Goal: Task Accomplishment & Management: Manage account settings

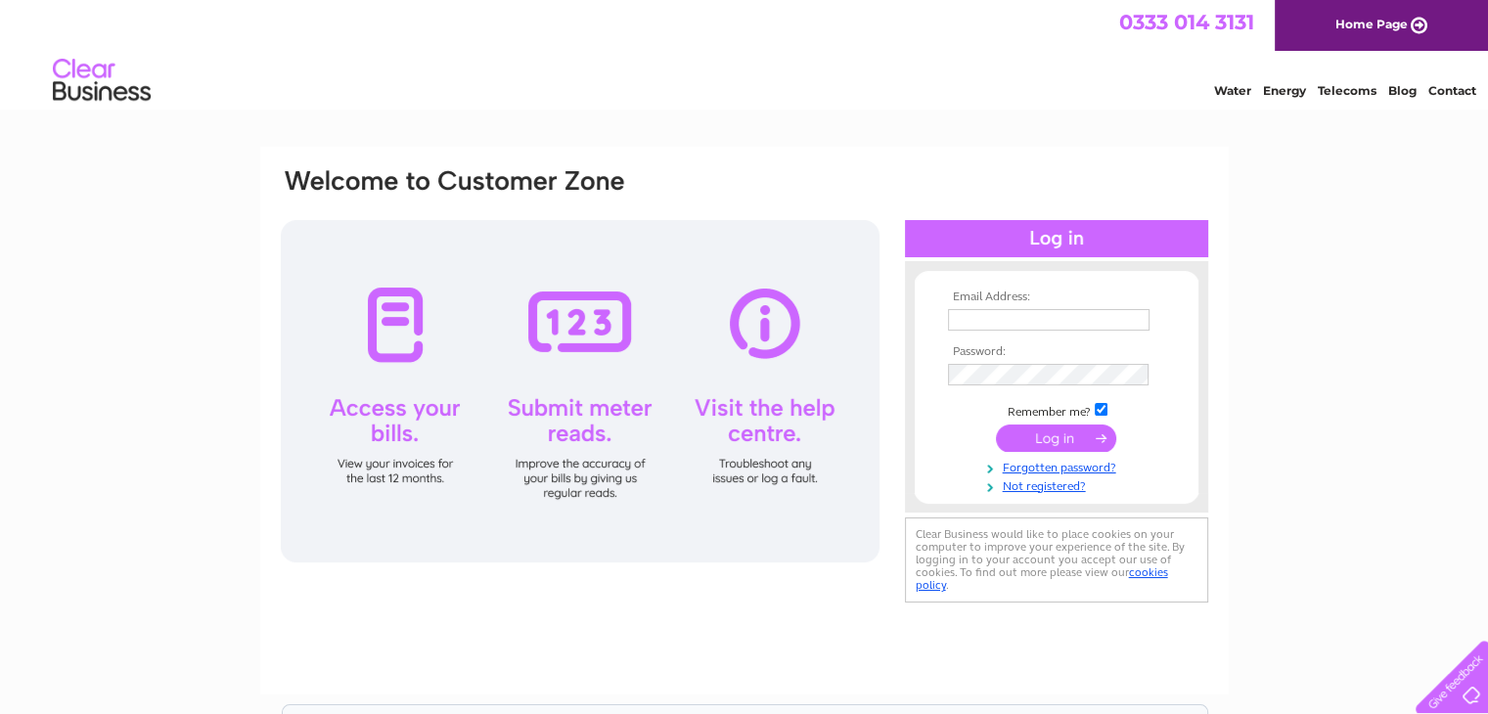
type input "lara@firstpsychology.co.uk"
click at [1060, 441] on input "submit" at bounding box center [1056, 438] width 120 height 27
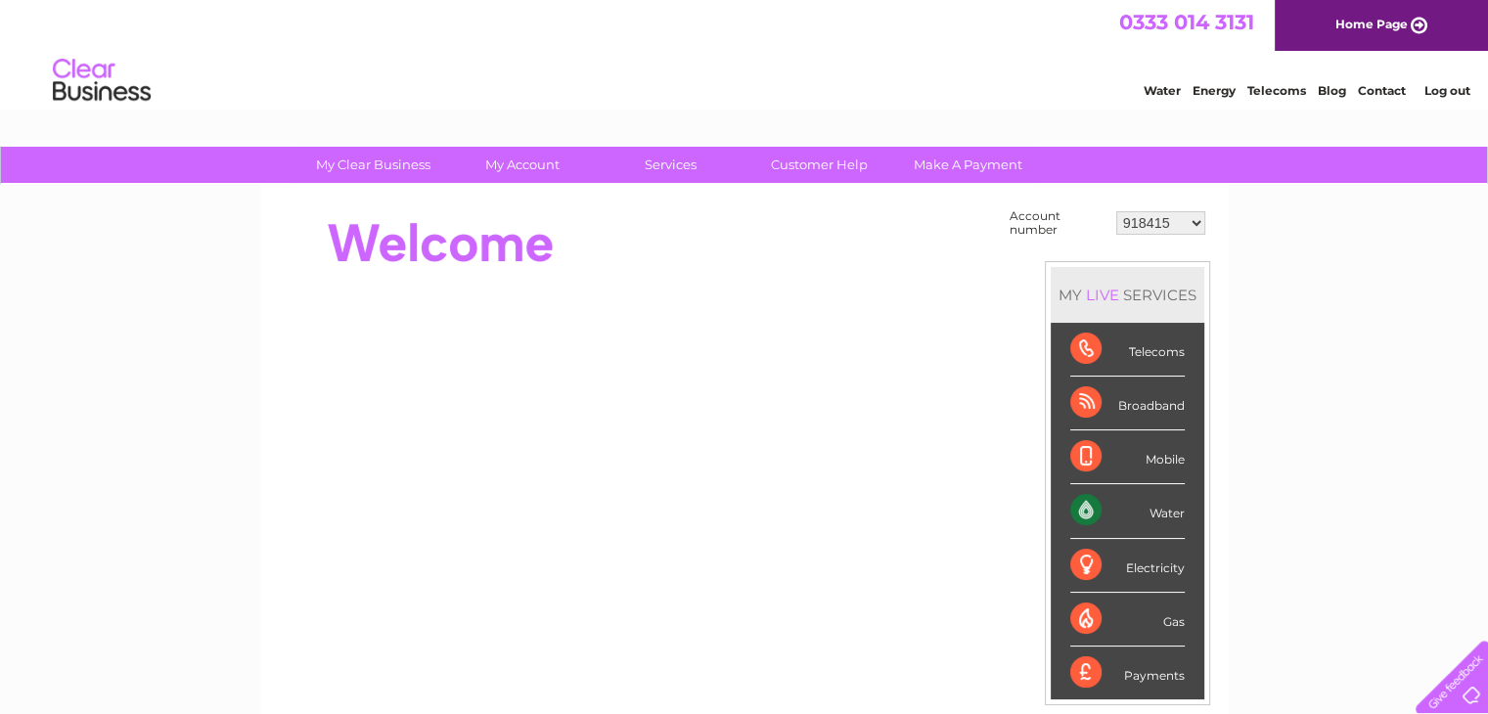
click at [1166, 222] on select "918415 923169 981513 1087706 30323679" at bounding box center [1161, 222] width 89 height 23
click at [1117, 211] on select "918415 923169 981513 1087706 30323679" at bounding box center [1161, 222] width 89 height 23
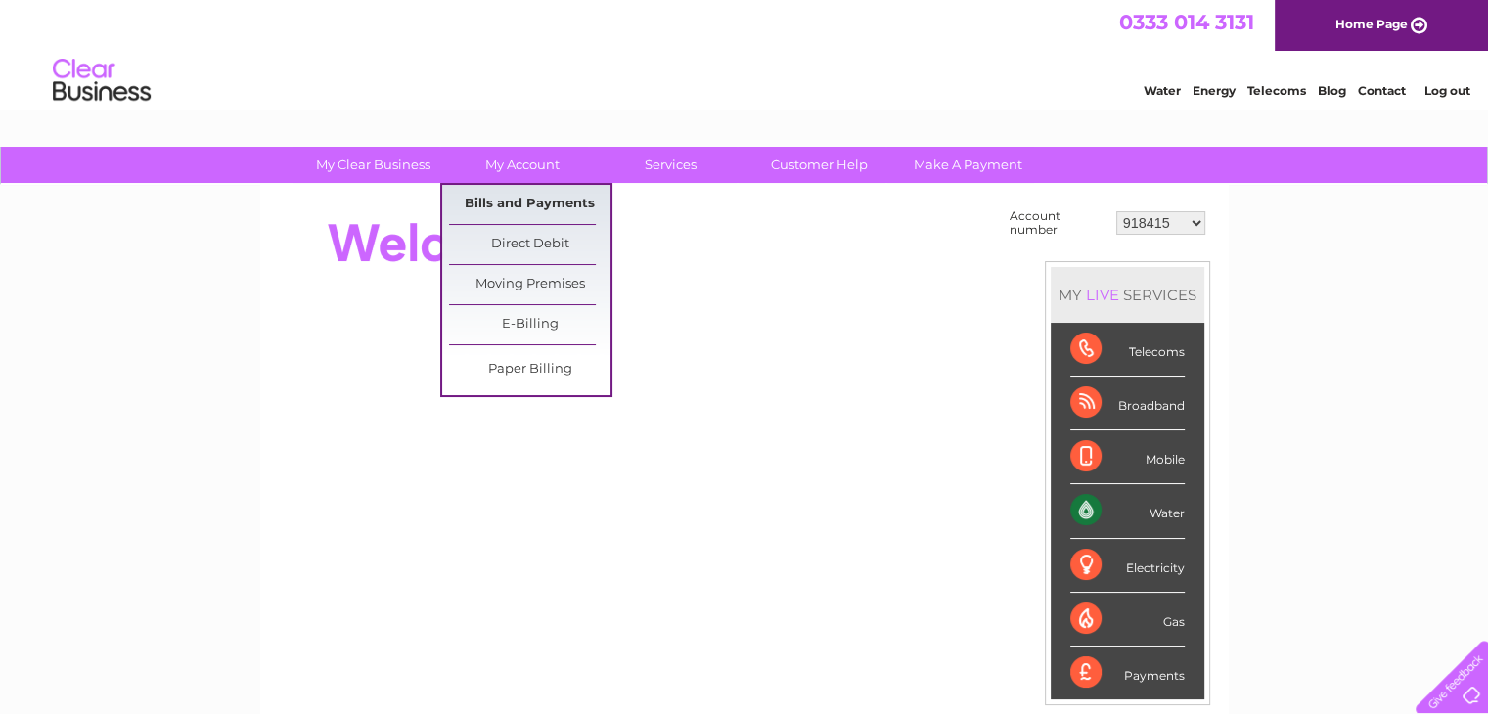
click at [519, 212] on link "Bills and Payments" at bounding box center [529, 204] width 161 height 39
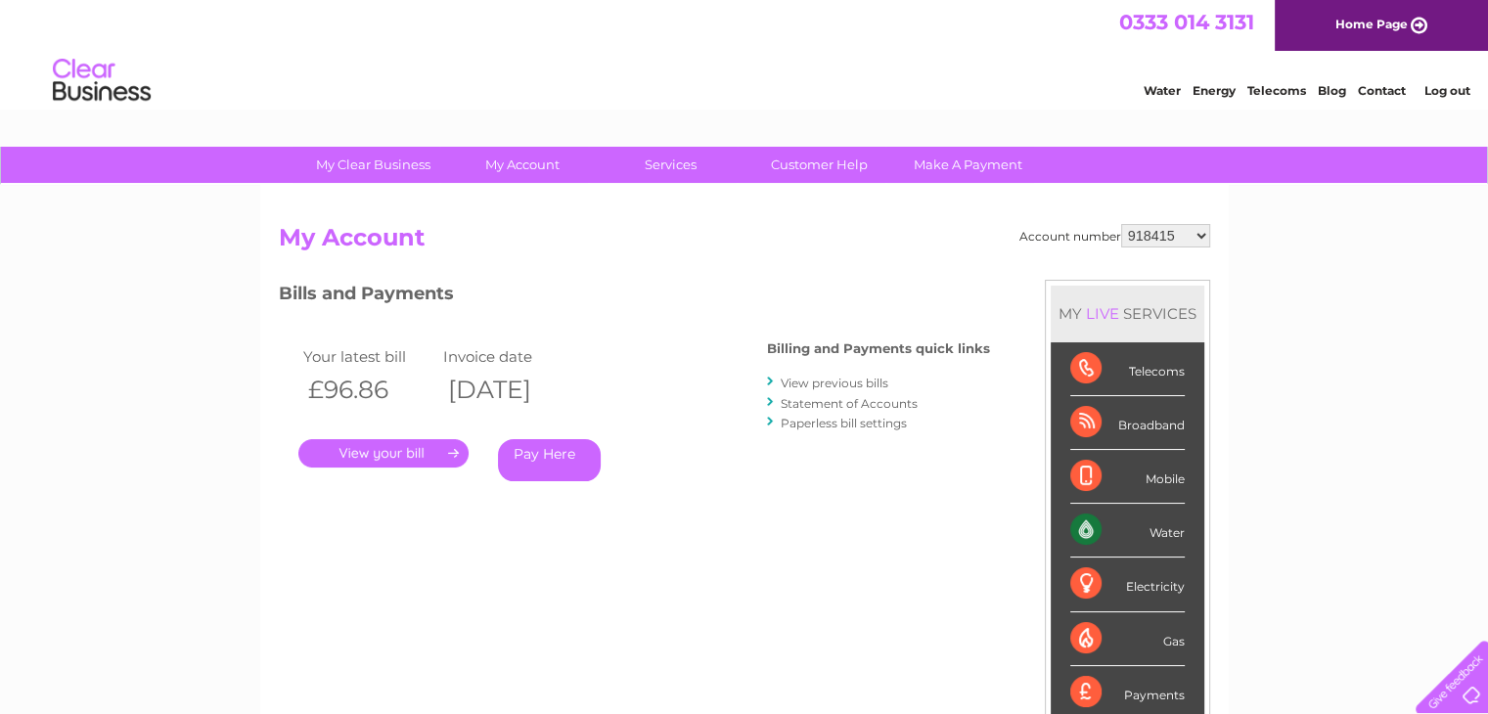
click at [1175, 244] on select "918415 923169 981513 1087706 30323679" at bounding box center [1165, 235] width 89 height 23
select select "923169"
click at [1121, 224] on select "918415 923169 981513 1087706 30323679" at bounding box center [1165, 235] width 89 height 23
click at [1176, 220] on div "Account number 918415 923169 981513 1087706 30323679 My Account MY LIVE SERVICE…" at bounding box center [744, 509] width 969 height 648
click at [1174, 229] on select "918415 923169 981513 1087706 30323679" at bounding box center [1165, 235] width 89 height 23
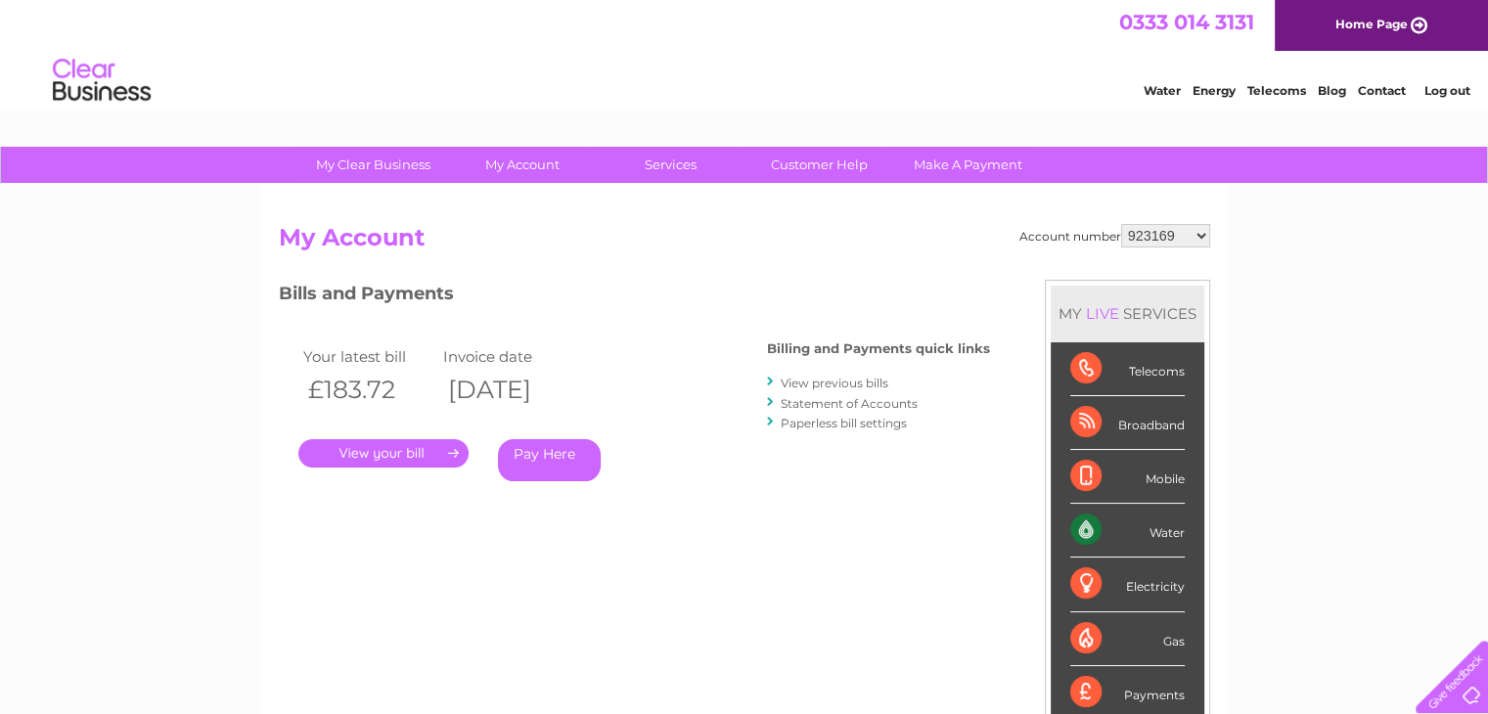
select select "981513"
click at [1121, 224] on select "918415 923169 981513 1087706 30323679" at bounding box center [1165, 235] width 89 height 23
click at [1172, 235] on select "918415 923169 981513 1087706 30323679" at bounding box center [1165, 235] width 89 height 23
select select "1087706"
click at [1121, 224] on select "918415 923169 981513 1087706 30323679" at bounding box center [1165, 235] width 89 height 23
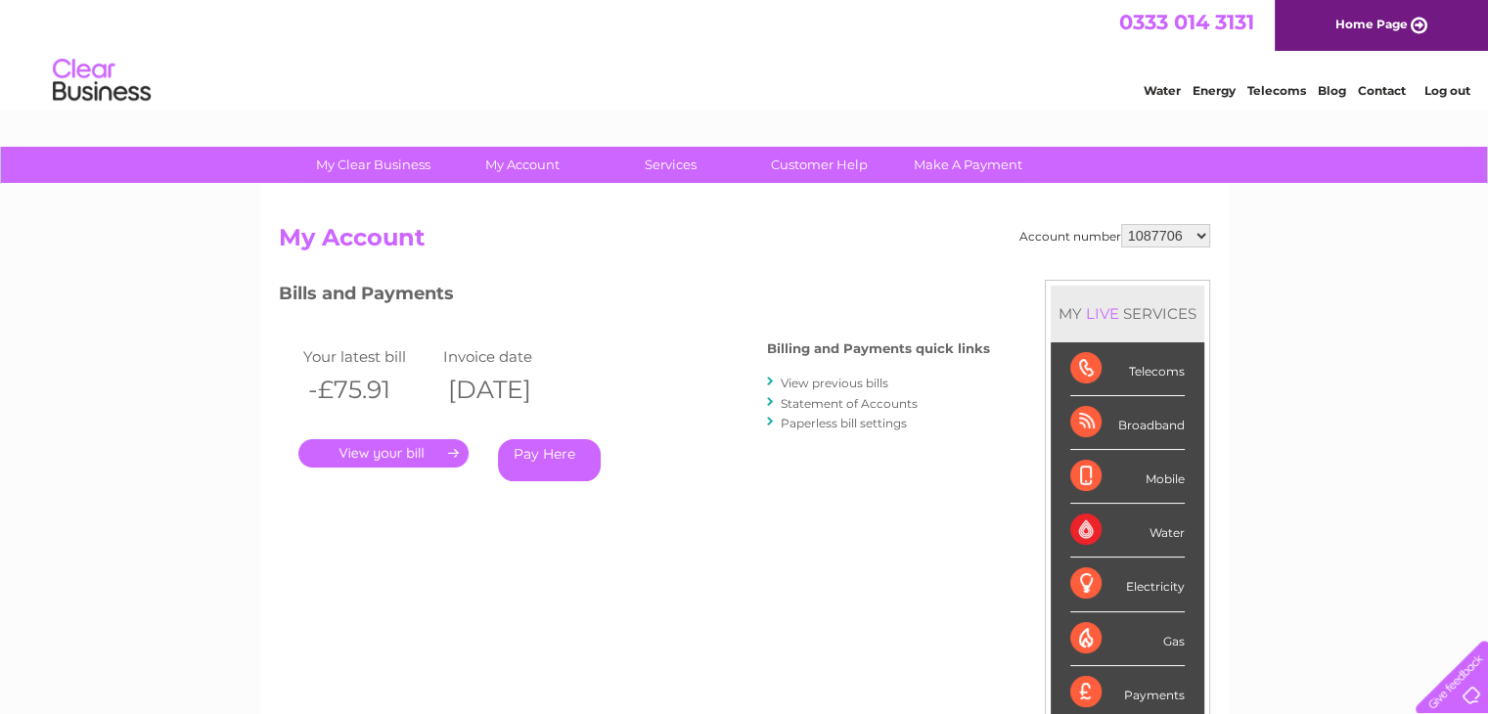
click at [1386, 87] on link "Contact" at bounding box center [1382, 90] width 48 height 15
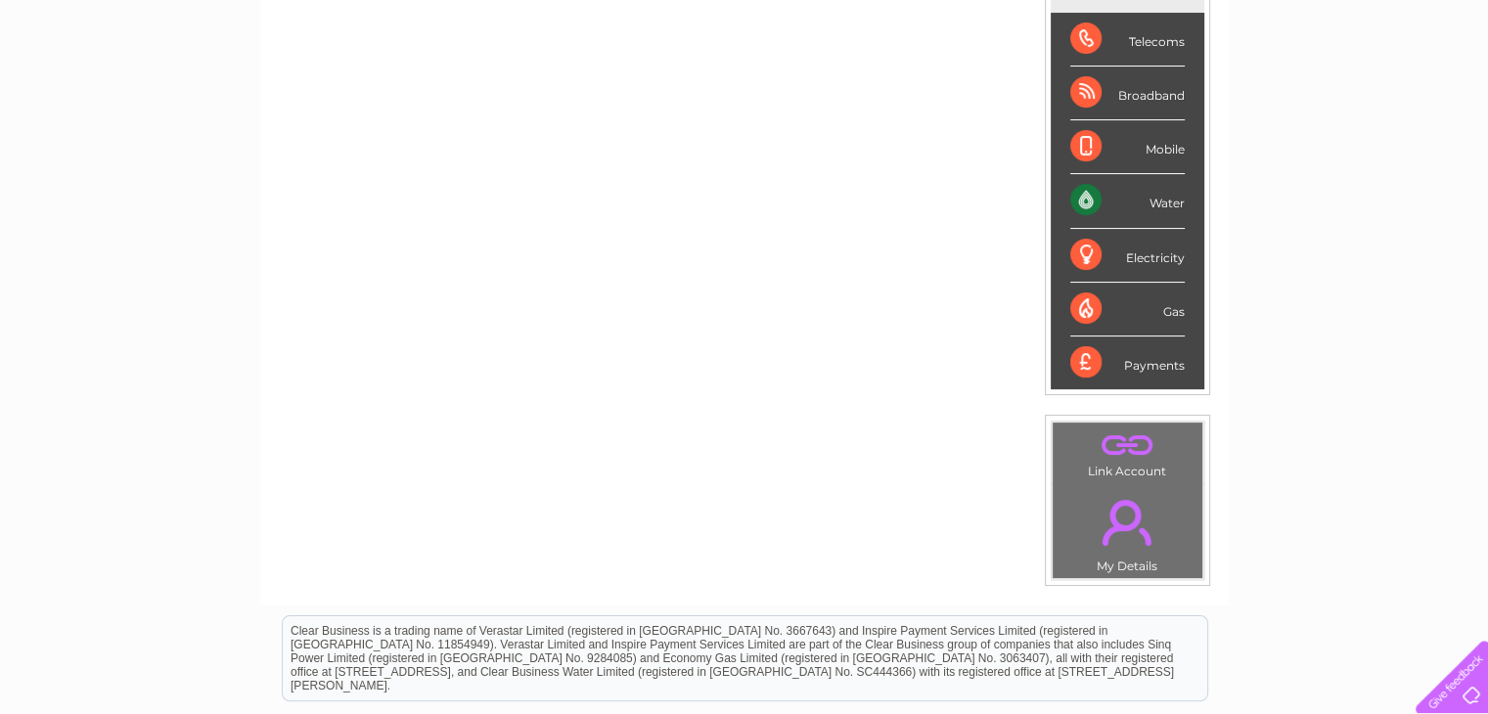
scroll to position [98, 0]
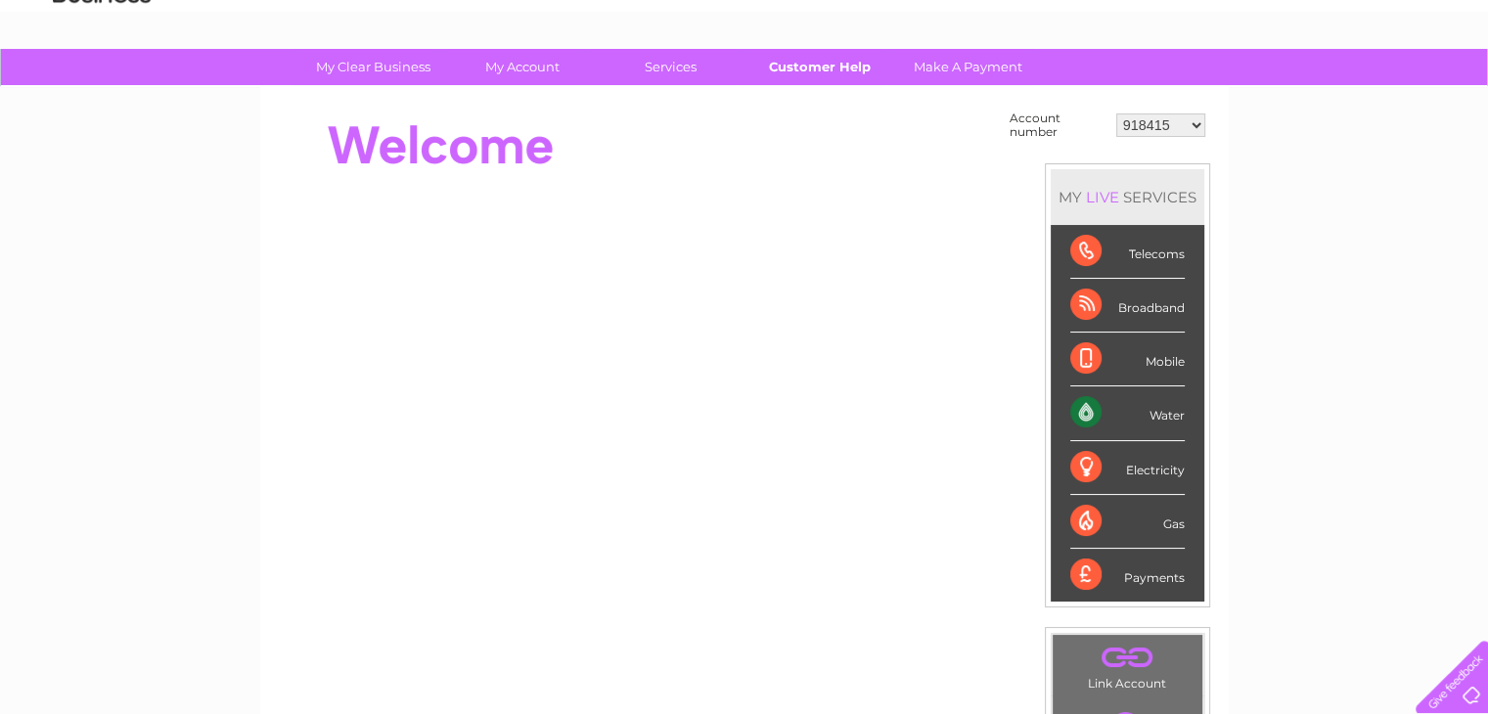
click at [825, 71] on link "Customer Help" at bounding box center [819, 67] width 161 height 36
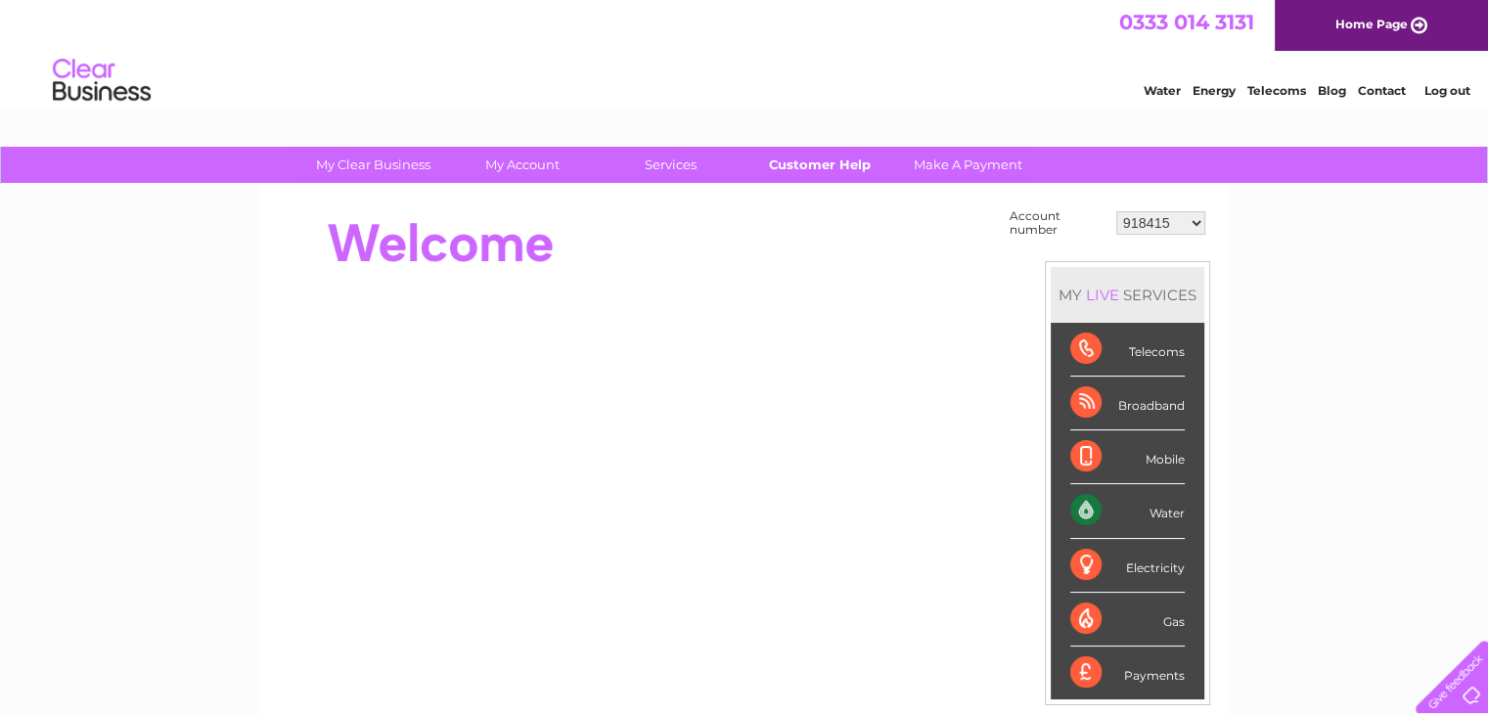
click at [813, 161] on link "Customer Help" at bounding box center [819, 165] width 161 height 36
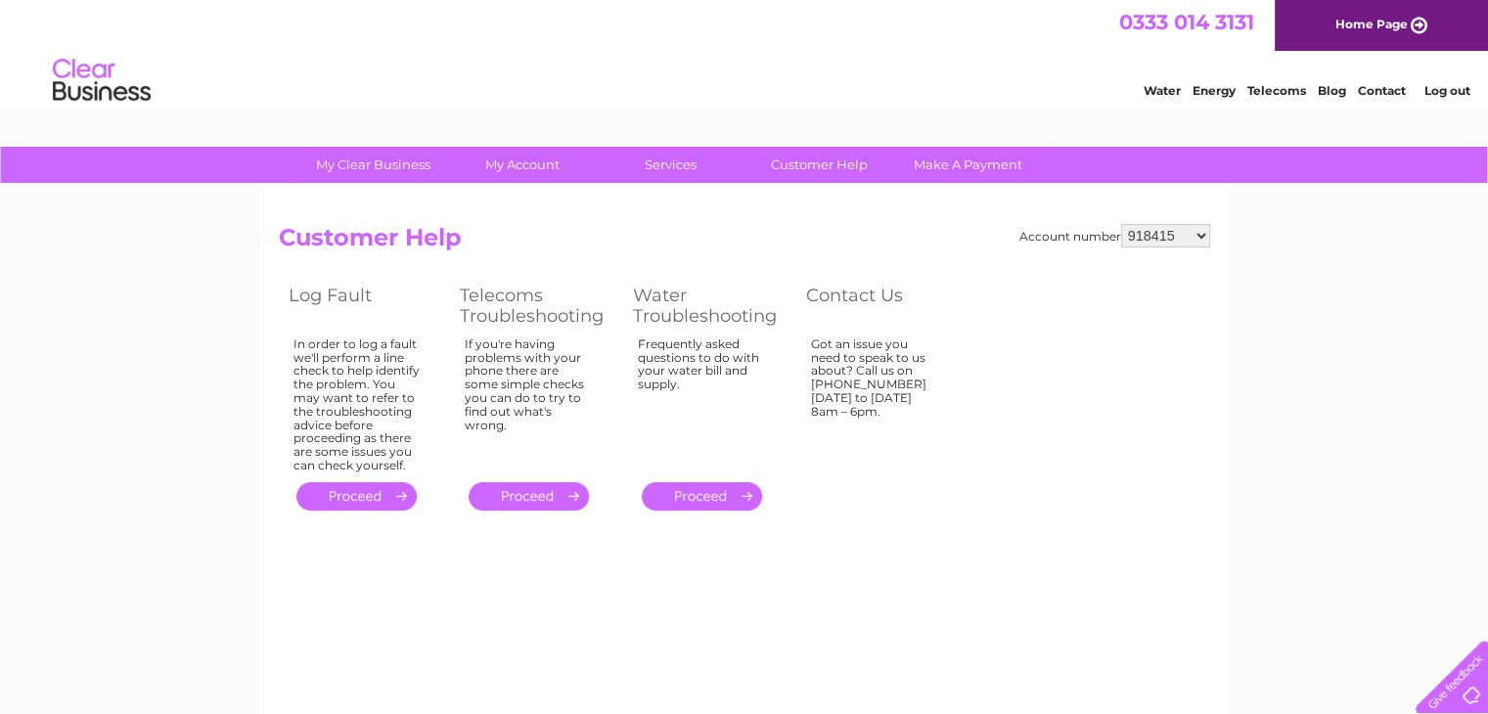
click at [1155, 235] on select "918415 923169 981513 1087706 30323679" at bounding box center [1165, 235] width 89 height 23
select select "1087706"
click at [1121, 224] on select "918415 923169 981513 1087706 30323679" at bounding box center [1165, 235] width 89 height 23
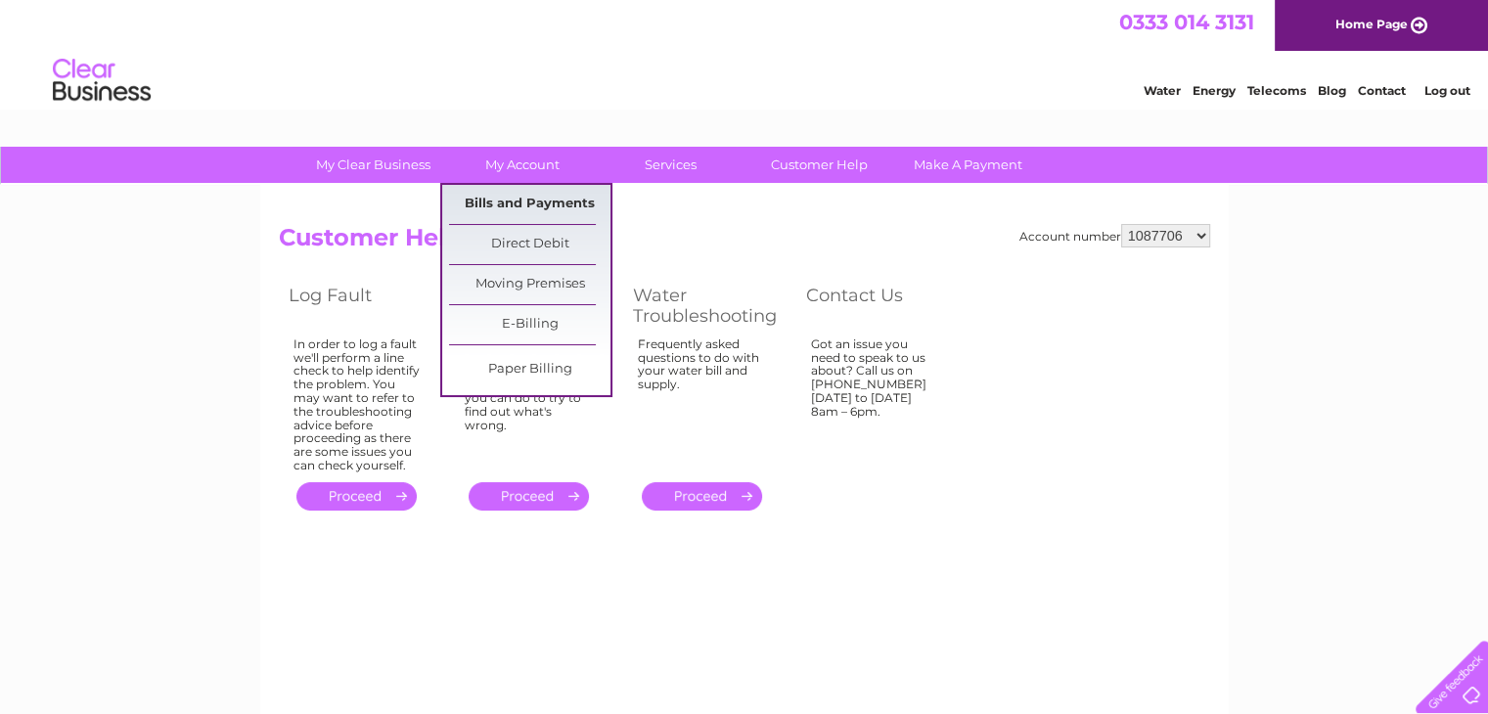
click at [513, 194] on link "Bills and Payments" at bounding box center [529, 204] width 161 height 39
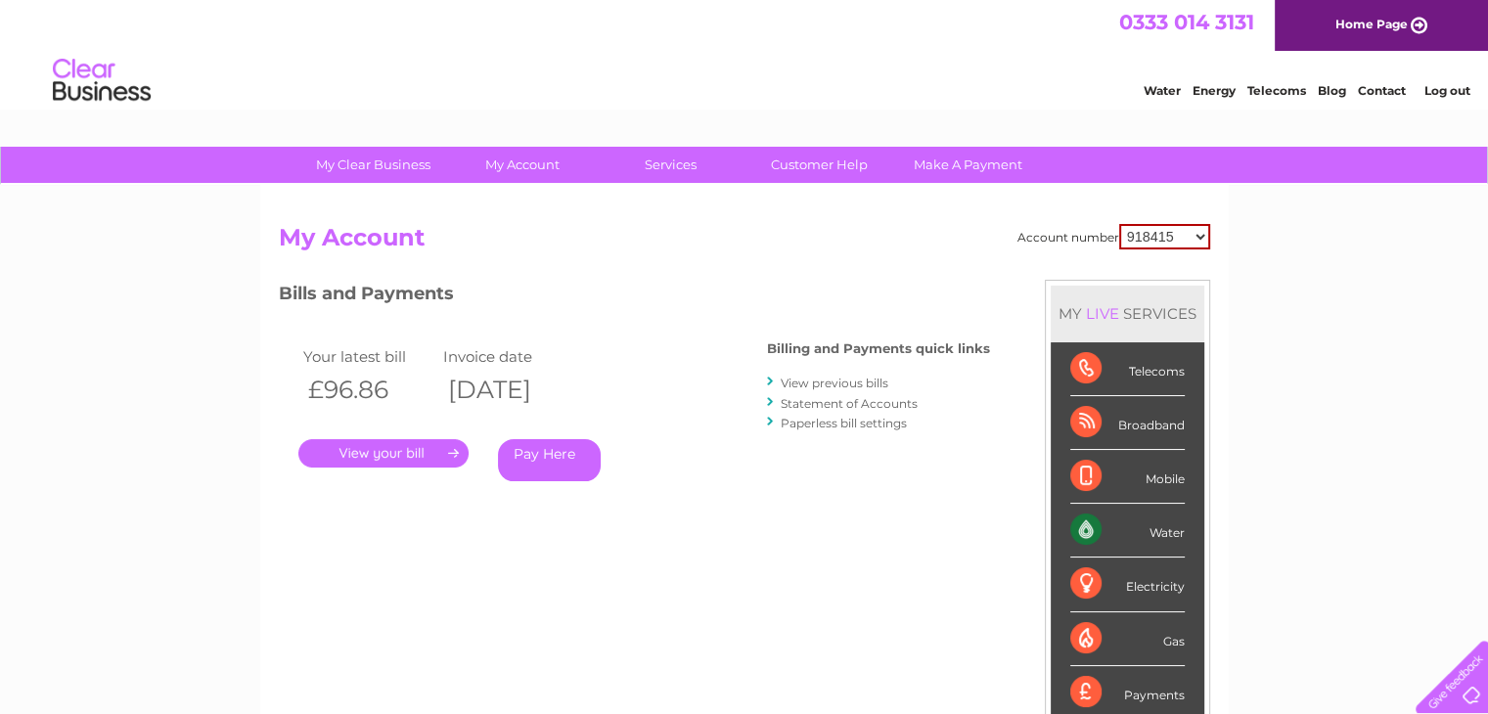
click at [1158, 219] on div "Account number 918415 923169 981513 1087706 30323679 My Account MY LIVE SERVICE…" at bounding box center [744, 509] width 969 height 648
click at [1159, 229] on select "918415 923169 981513 1087706 30323679" at bounding box center [1164, 236] width 91 height 25
select select "1087706"
click at [1119, 224] on select "918415 923169 981513 1087706 30323679" at bounding box center [1164, 236] width 91 height 25
click at [852, 263] on div "Account number 918415 923169 981513 1087706 30323679 My Account MY LIVE SERVICE…" at bounding box center [745, 518] width 932 height 589
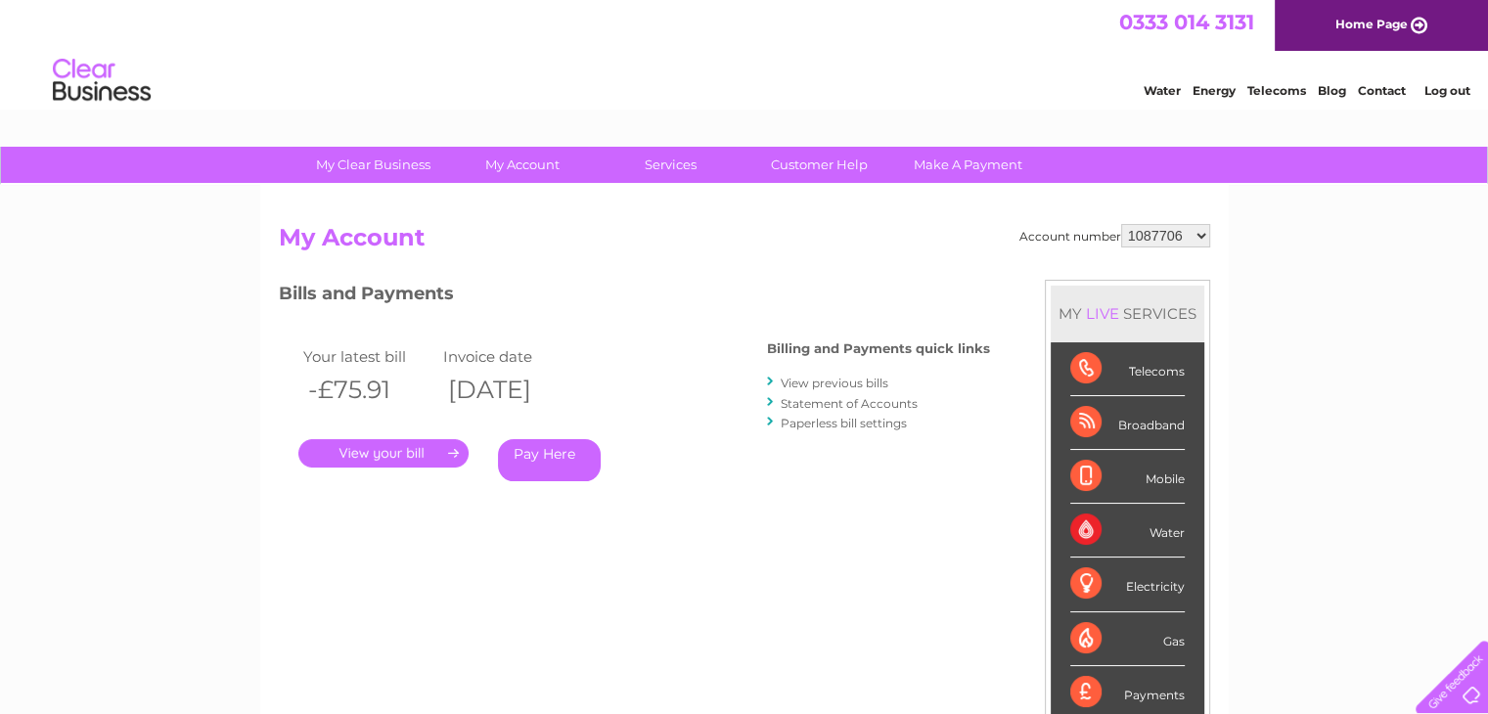
click at [848, 658] on div "Account number 918415 923169 981513 1087706 30323679 My Account MY LIVE SERVICE…" at bounding box center [745, 518] width 932 height 589
